Goal: Task Accomplishment & Management: Complete application form

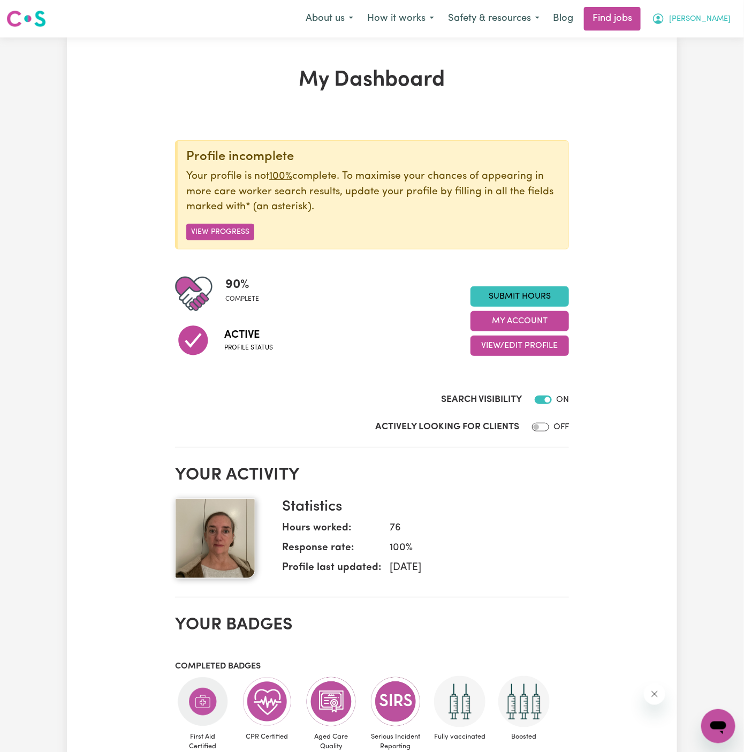
click at [713, 24] on span "[PERSON_NAME]" at bounding box center [700, 19] width 62 height 12
click at [713, 42] on link "My Account" at bounding box center [694, 42] width 85 height 20
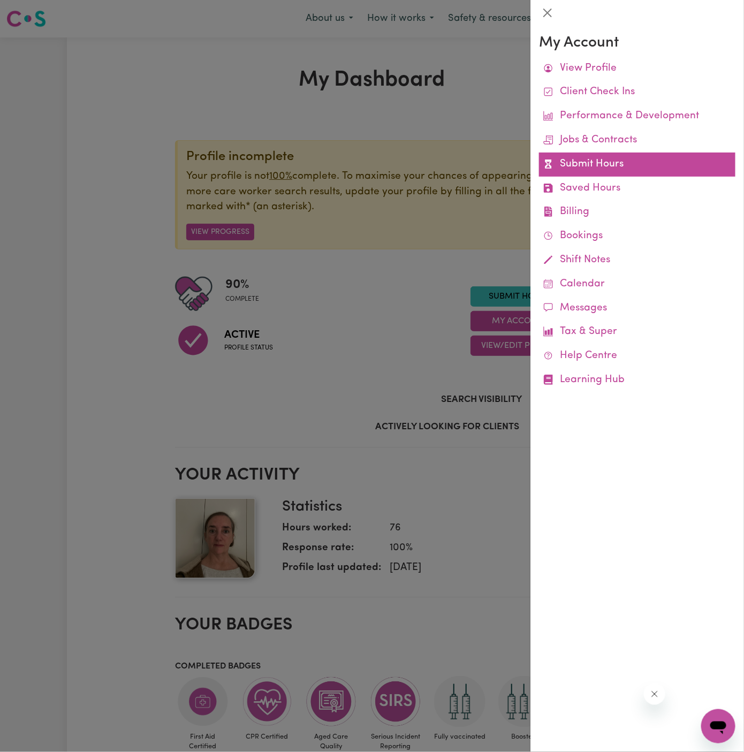
click at [606, 168] on link "Submit Hours" at bounding box center [637, 165] width 196 height 24
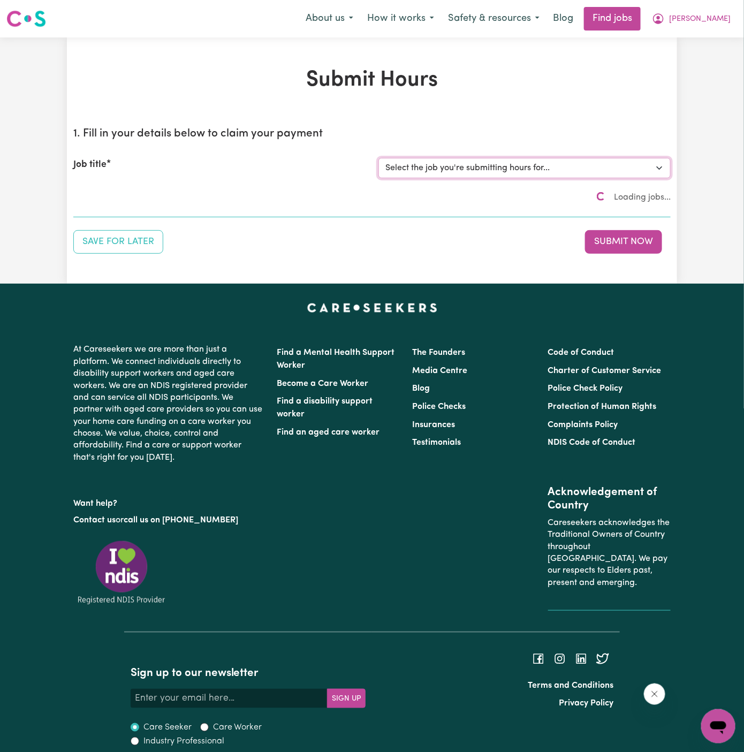
click at [454, 169] on select "Select the job you're submitting hours for..." at bounding box center [524, 168] width 292 height 20
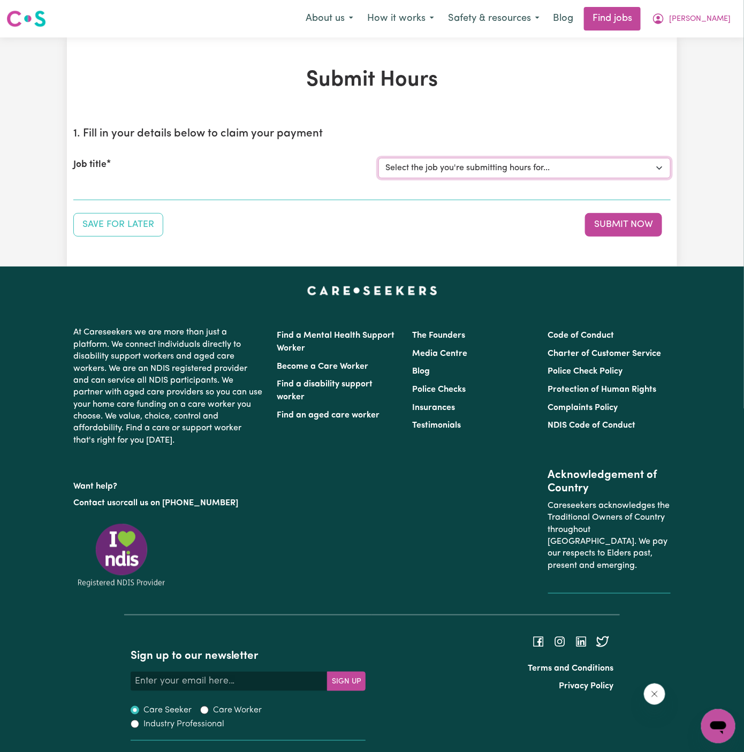
select select "14628"
click at [378, 158] on select "Select the job you're submitting hours for... [[PERSON_NAME]] [DEMOGRAPHIC_DATA…" at bounding box center [524, 168] width 292 height 20
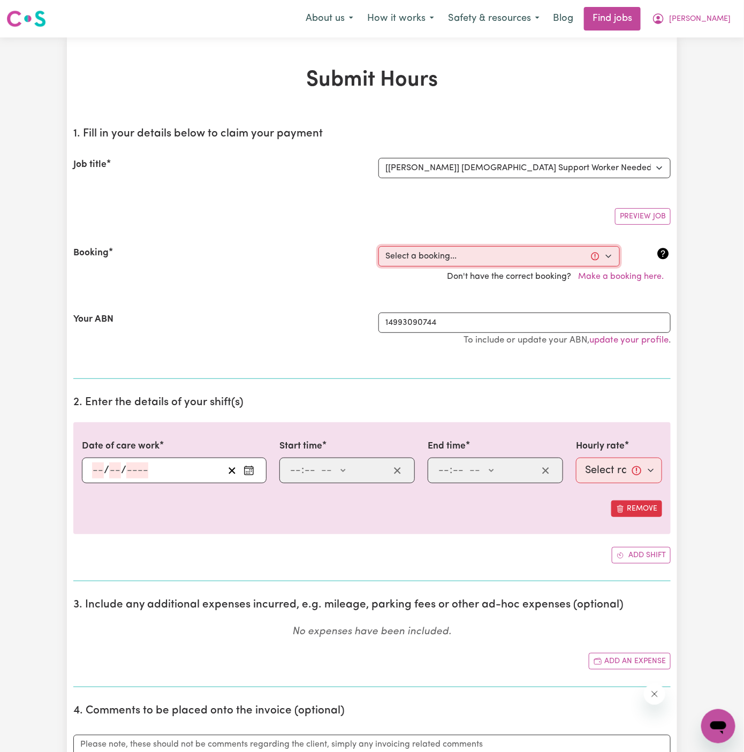
click at [489, 254] on select "Select a booking... [DATE] 12:30pm to 02:30pm (ONE-OFF) [DATE] 12:30pm to 02:30…" at bounding box center [498, 256] width 241 height 20
click at [495, 254] on select "Select a booking... [DATE] 12:30pm to 02:30pm (ONE-OFF) [DATE] 12:30pm to 02:30…" at bounding box center [498, 256] width 241 height 20
click at [535, 249] on select "Select a booking... [DATE] 12:30pm to 02:30pm (ONE-OFF) [DATE] 12:30pm to 02:30…" at bounding box center [498, 256] width 241 height 20
click at [498, 252] on select "Select a booking... [DATE] 12:30pm to 02:30pm (ONE-OFF) [DATE] 12:30pm to 02:30…" at bounding box center [498, 256] width 241 height 20
click at [485, 263] on select "Select a booking... [DATE] 12:30pm to 02:30pm (ONE-OFF) [DATE] 12:30pm to 02:30…" at bounding box center [498, 256] width 241 height 20
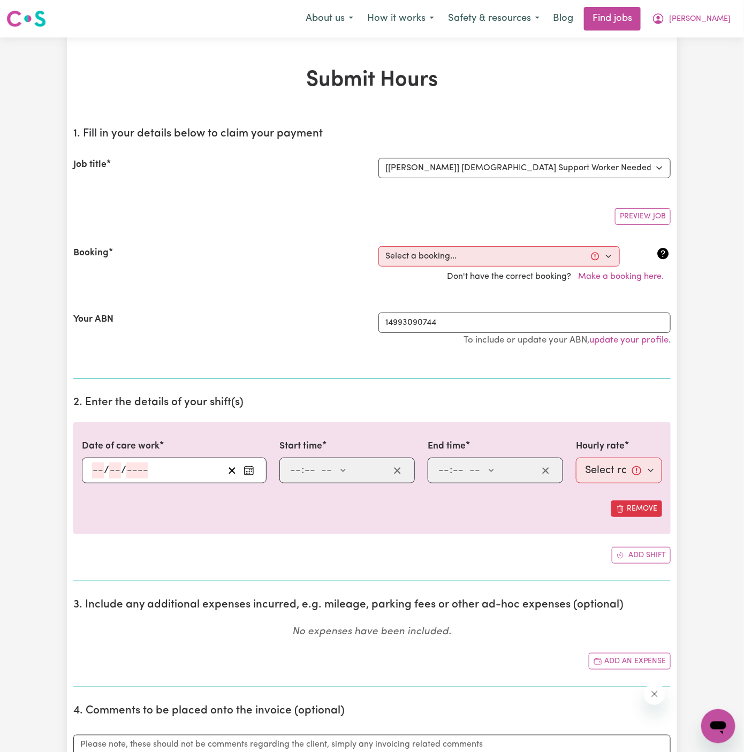
click at [434, 267] on div "Don't have the correct booking? Make a booking here." at bounding box center [372, 277] width 610 height 20
click at [423, 263] on select "Select a booking... [DATE] 12:30pm to 02:30pm (ONE-OFF) [DATE] 12:30pm to 02:30…" at bounding box center [498, 256] width 241 height 20
click at [722, 15] on span "[PERSON_NAME]" at bounding box center [700, 19] width 62 height 12
click at [707, 42] on link "My Account" at bounding box center [694, 42] width 85 height 20
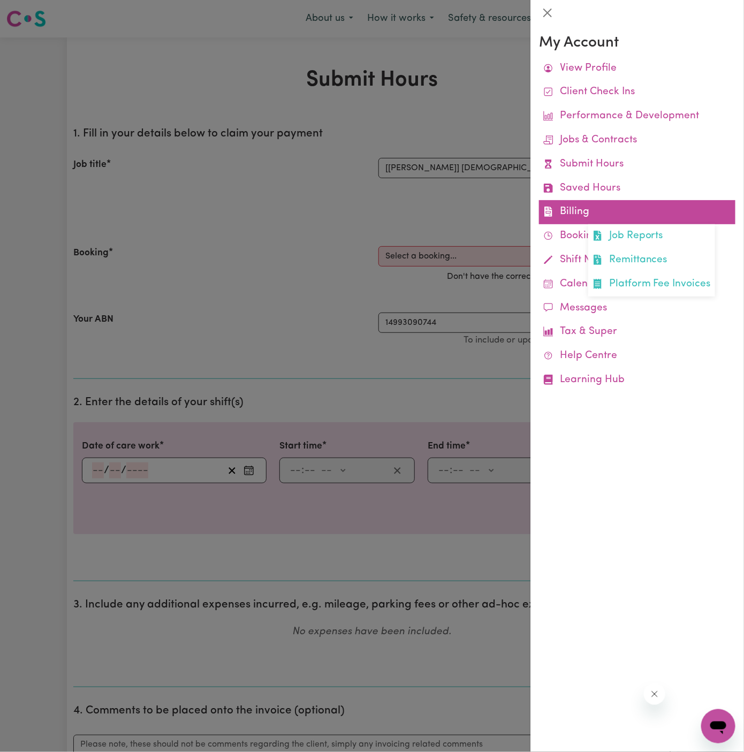
click at [575, 204] on link "Billing Job Reports Remittances Platform Fee Invoices" at bounding box center [637, 212] width 196 height 24
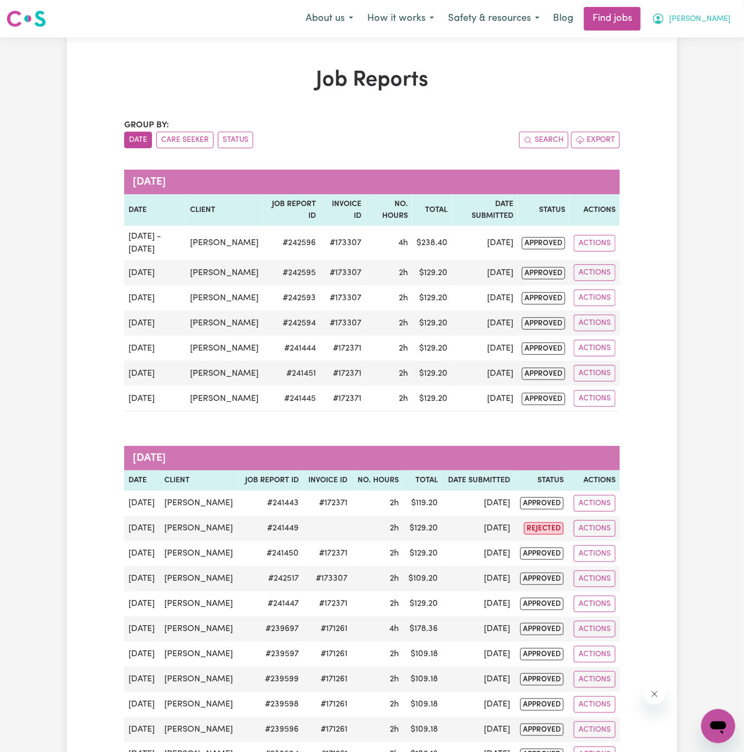
click at [720, 18] on span "[PERSON_NAME]" at bounding box center [700, 19] width 62 height 12
click at [719, 36] on link "My Account" at bounding box center [694, 42] width 85 height 20
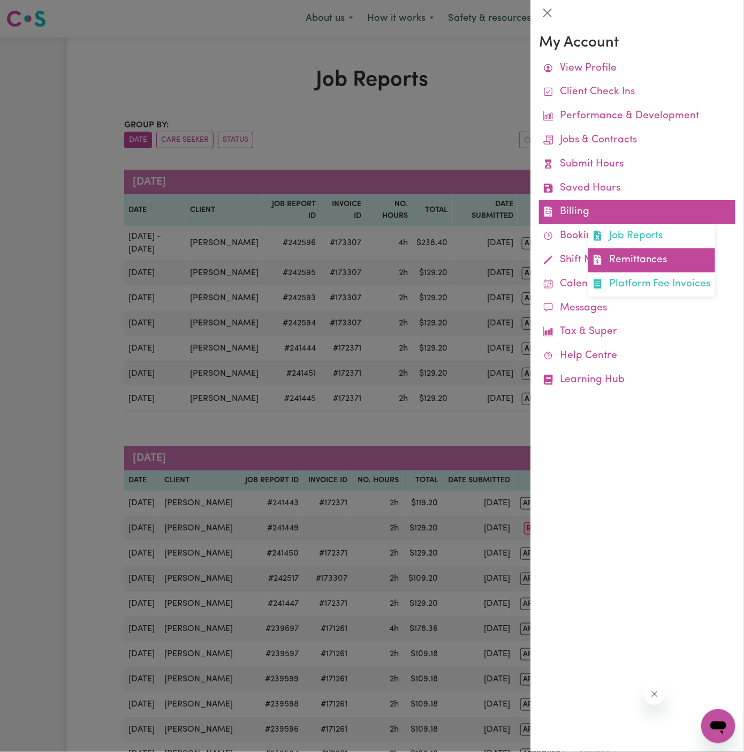
click at [629, 261] on link "Remittances" at bounding box center [651, 260] width 127 height 24
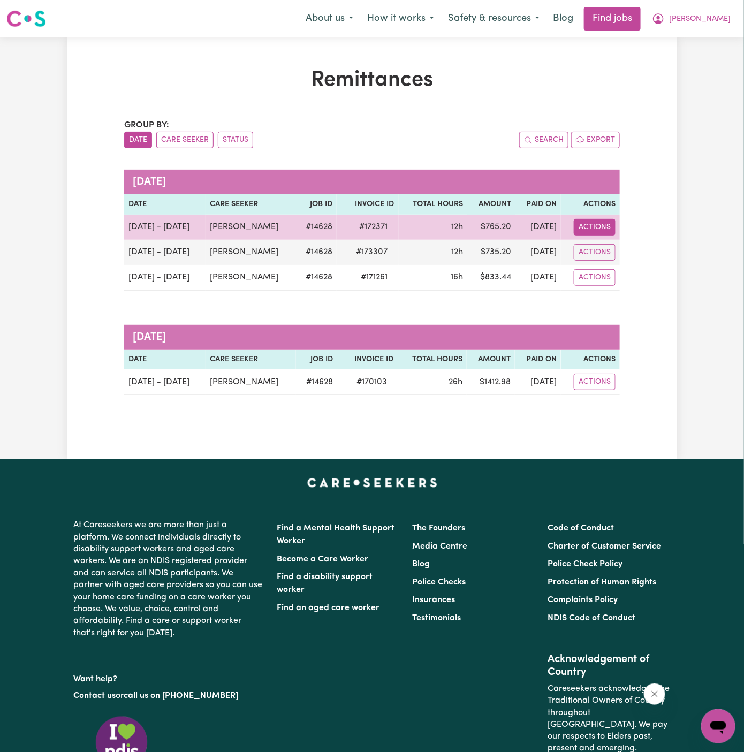
click at [593, 225] on button "Actions" at bounding box center [595, 227] width 42 height 17
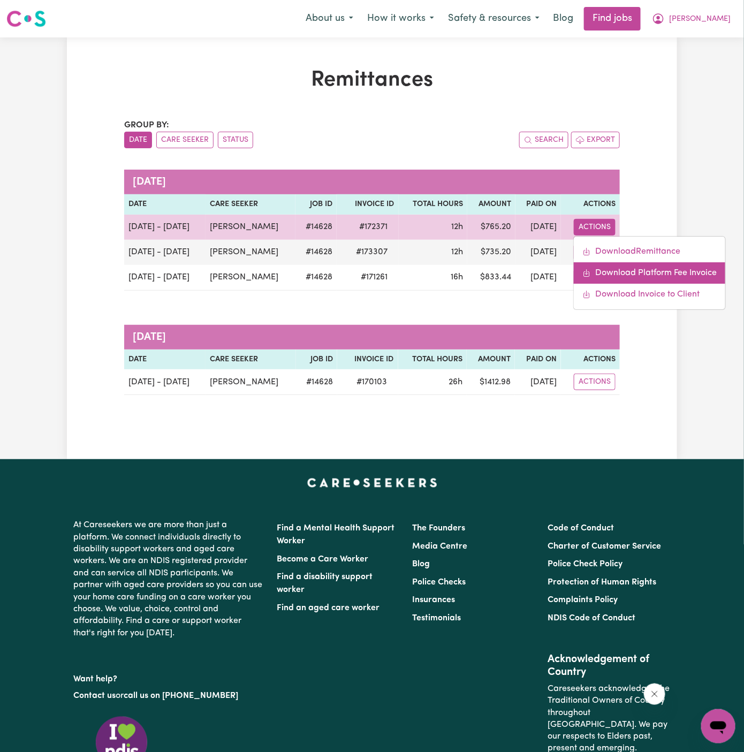
click at [640, 271] on link "Download Platform Fee Invoice" at bounding box center [649, 272] width 151 height 21
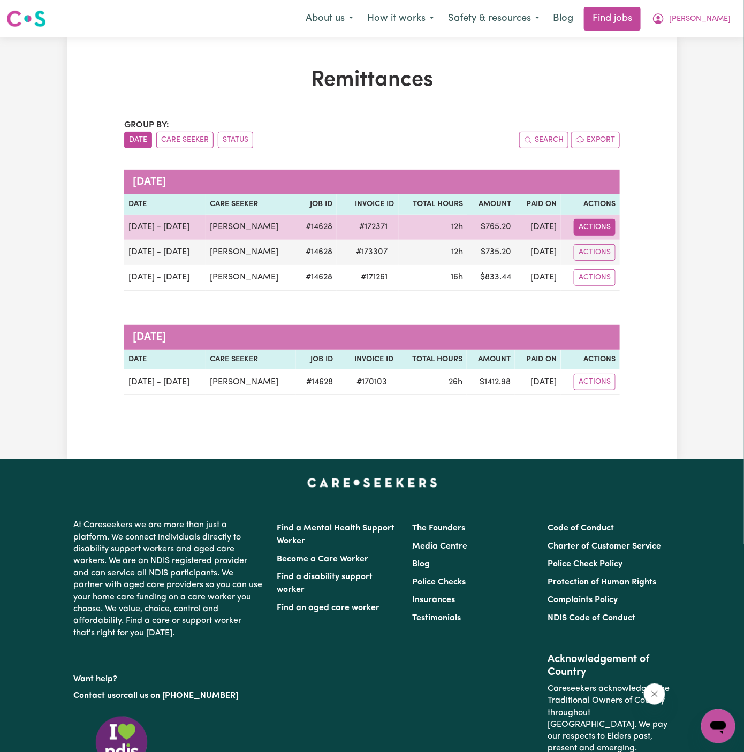
click at [588, 226] on button "Actions" at bounding box center [595, 227] width 42 height 17
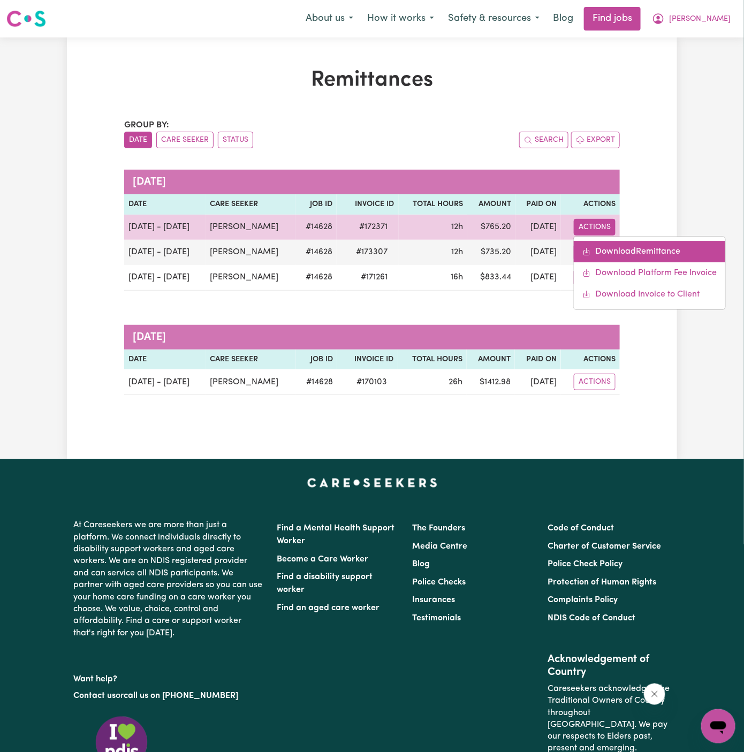
click at [636, 252] on link "Download Remittance" at bounding box center [649, 251] width 151 height 21
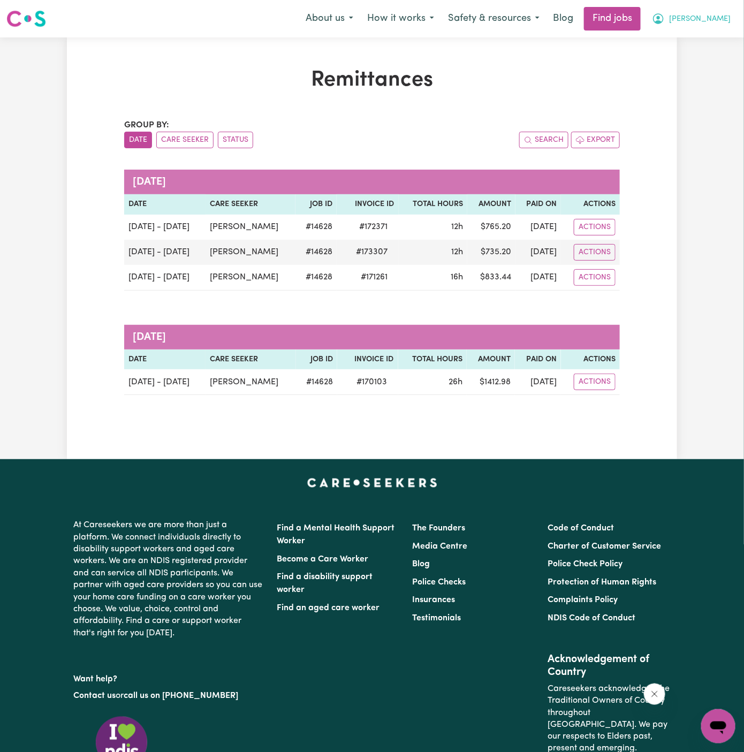
click at [725, 17] on span "[PERSON_NAME]" at bounding box center [700, 19] width 62 height 12
click at [701, 42] on link "My Account" at bounding box center [694, 42] width 85 height 20
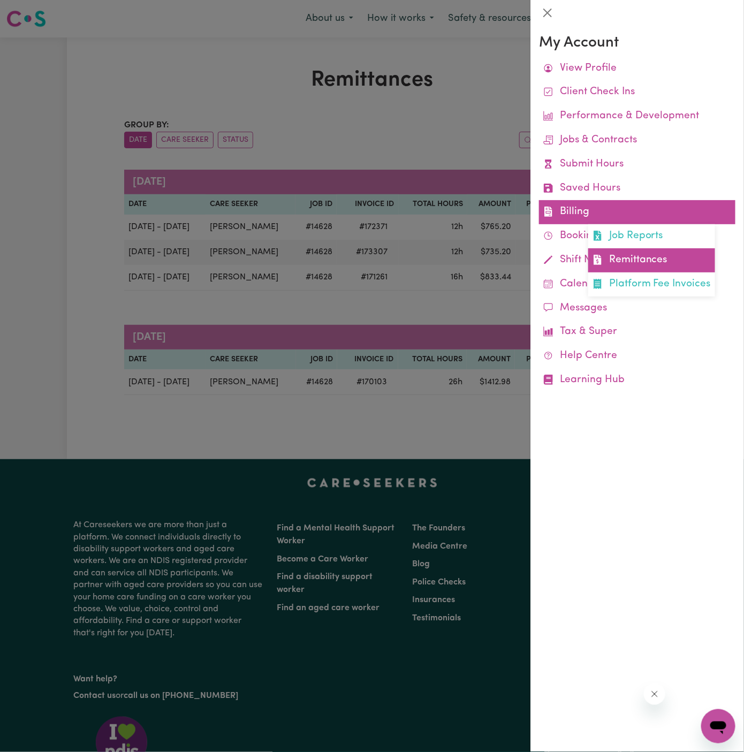
click at [662, 256] on link "Remittances" at bounding box center [651, 260] width 127 height 24
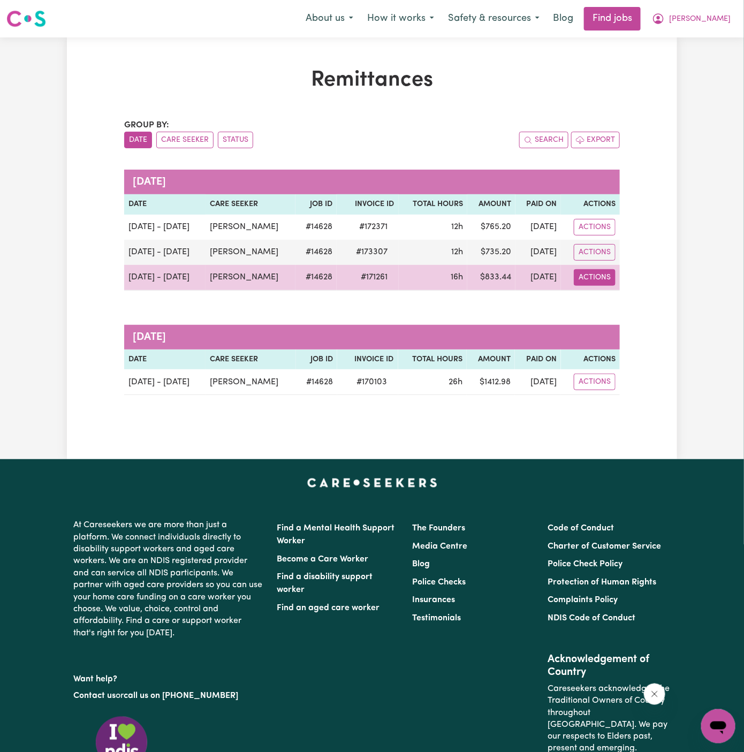
click at [602, 279] on button "Actions" at bounding box center [595, 277] width 42 height 17
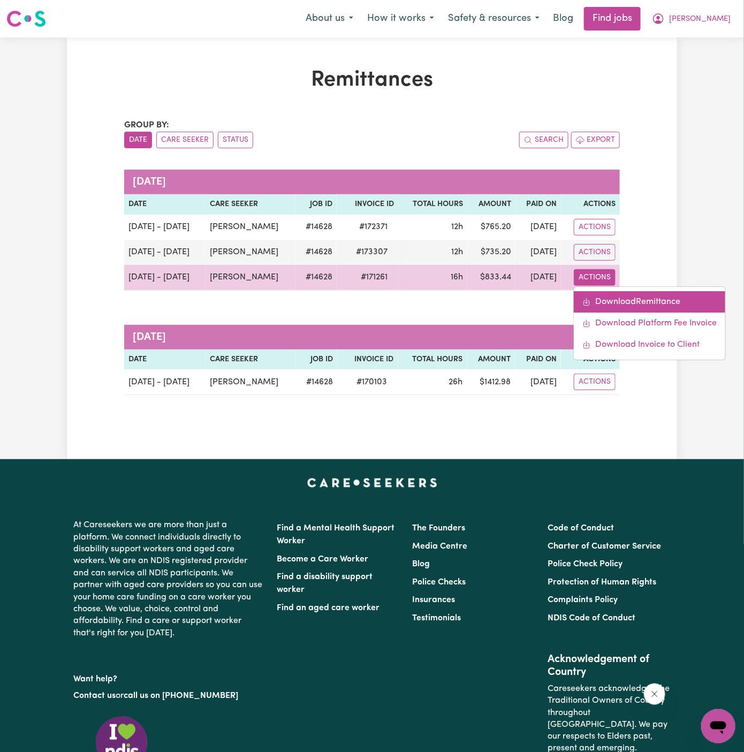
click at [644, 293] on link "Download Remittance" at bounding box center [649, 301] width 151 height 21
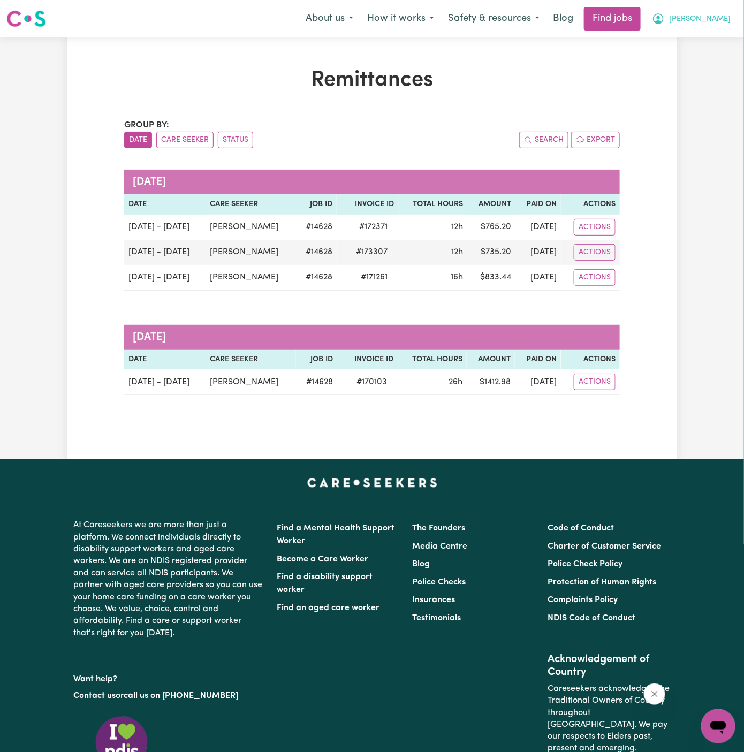
click at [717, 19] on span "[PERSON_NAME]" at bounding box center [700, 19] width 62 height 12
click at [698, 38] on link "My Account" at bounding box center [694, 42] width 85 height 20
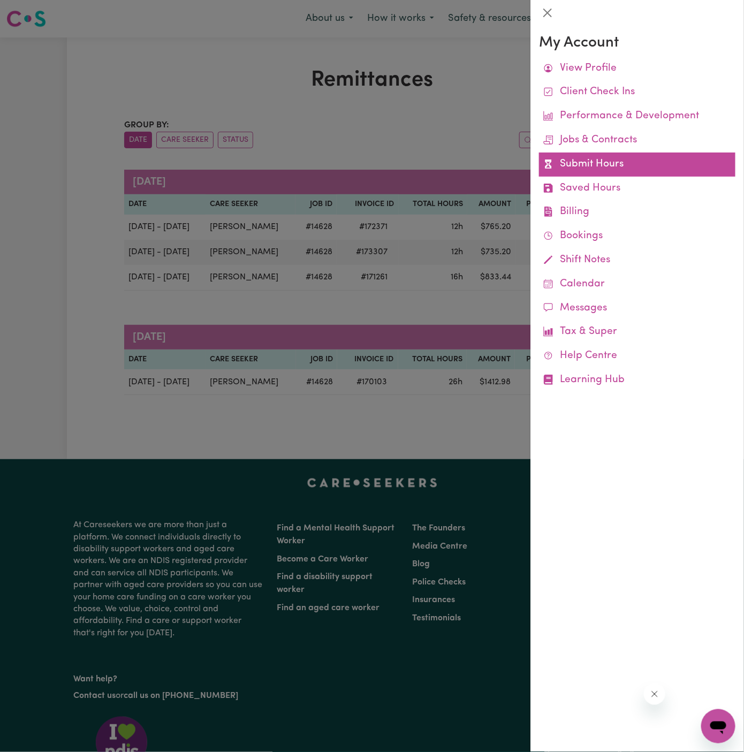
click at [592, 164] on link "Submit Hours" at bounding box center [637, 165] width 196 height 24
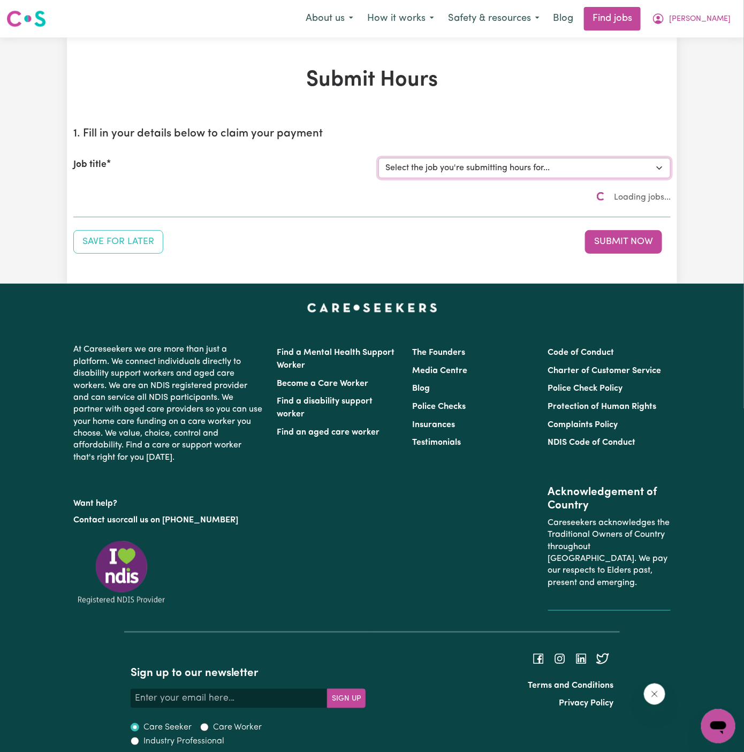
click at [448, 174] on select "Select the job you're submitting hours for... [[PERSON_NAME]] [DEMOGRAPHIC_DATA…" at bounding box center [524, 168] width 292 height 20
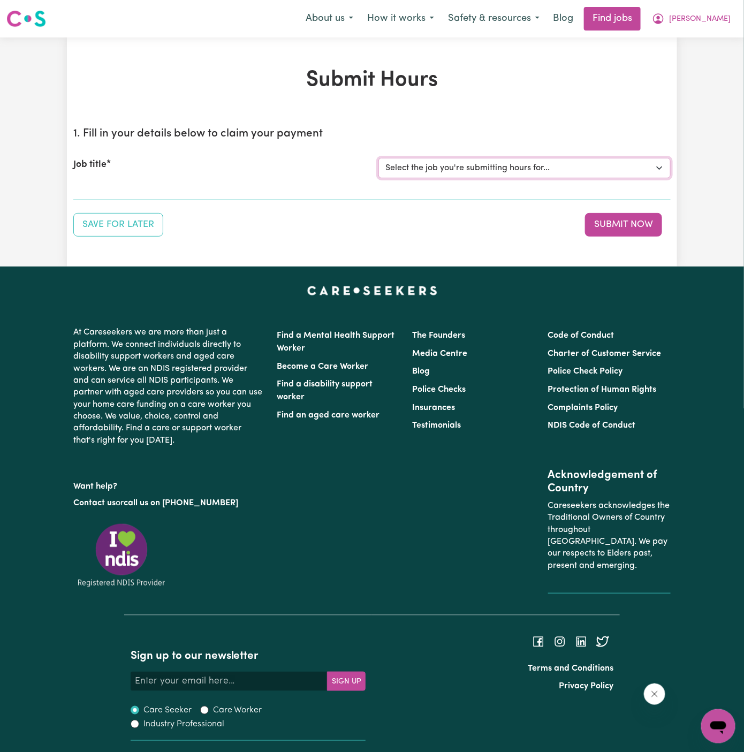
select select "14628"
click at [378, 158] on select "Select the job you're submitting hours for... [[PERSON_NAME]] [DEMOGRAPHIC_DATA…" at bounding box center [524, 168] width 292 height 20
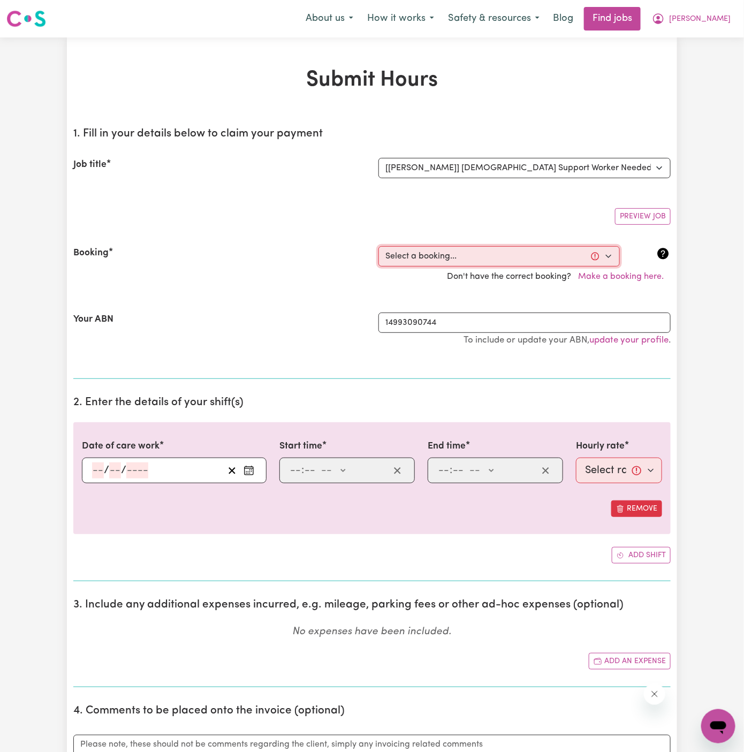
click at [437, 246] on select "Select a booking... [DATE] 12:30pm to 02:30pm (ONE-OFF) [DATE] 12:30pm to 02:30…" at bounding box center [498, 256] width 241 height 20
click at [467, 258] on select "Select a booking... [DATE] 12:30pm to 02:30pm (ONE-OFF) [DATE] 12:30pm to 02:30…" at bounding box center [498, 256] width 241 height 20
click at [483, 260] on select "Select a booking... [DATE] 12:30pm to 02:30pm (ONE-OFF) [DATE] 12:30pm to 02:30…" at bounding box center [498, 256] width 241 height 20
